Goal: Task Accomplishment & Management: Manage account settings

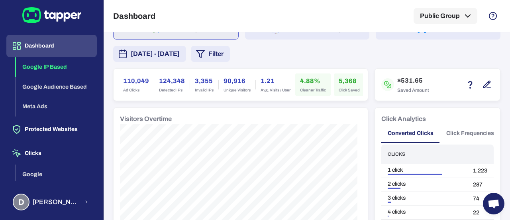
scroll to position [80, 0]
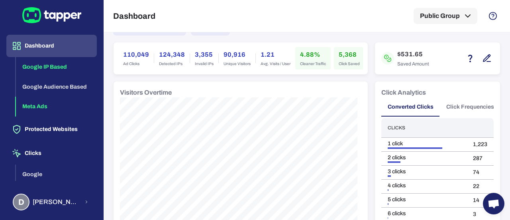
click at [32, 104] on button "Meta Ads" at bounding box center [56, 107] width 81 height 20
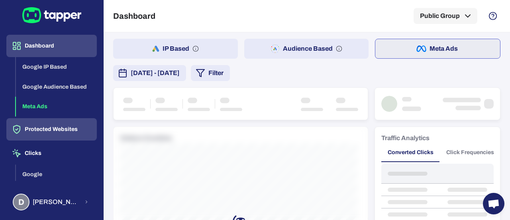
click at [52, 126] on button "Protected Websites" at bounding box center [51, 129] width 91 height 22
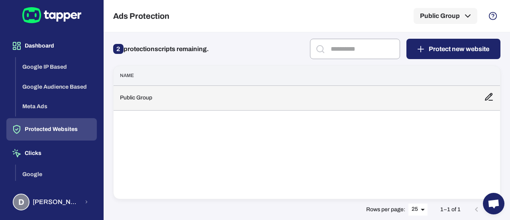
click at [489, 97] on icon at bounding box center [490, 97] width 10 height 10
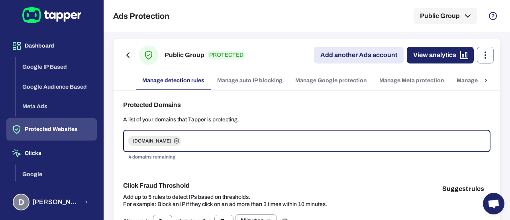
click at [350, 81] on link "Manage Google protection" at bounding box center [331, 80] width 84 height 19
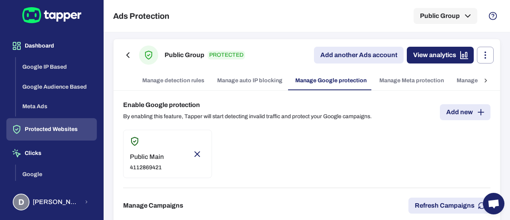
click at [395, 81] on link "Manage Meta protection" at bounding box center [411, 80] width 77 height 19
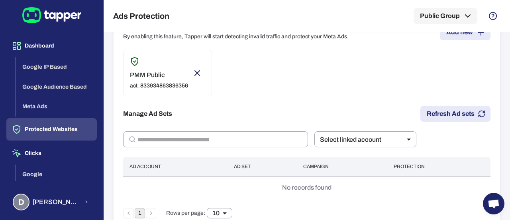
scroll to position [93, 0]
